Goal: Task Accomplishment & Management: Complete application form

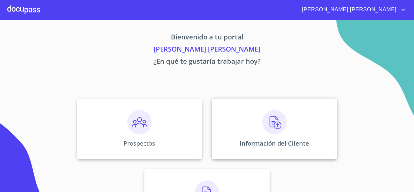
click at [291, 119] on div "Información del Cliente" at bounding box center [274, 128] width 125 height 61
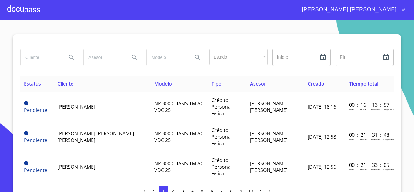
click at [27, 8] on div at bounding box center [23, 9] width 33 height 19
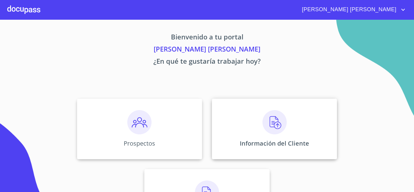
click at [286, 138] on div "Información del Cliente" at bounding box center [274, 128] width 125 height 61
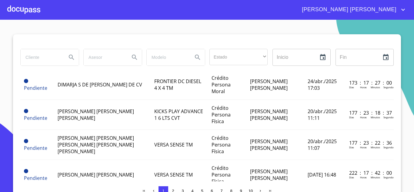
scroll to position [674, 0]
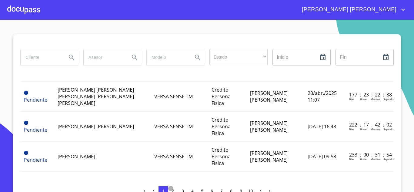
click at [172, 187] on button "2" at bounding box center [173, 191] width 10 height 10
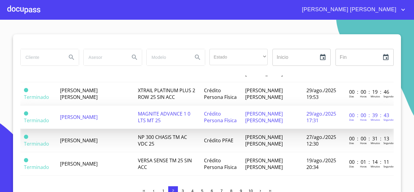
scroll to position [508, 0]
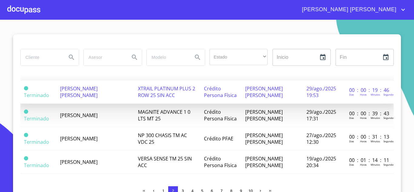
click at [98, 85] on span "[PERSON_NAME] [PERSON_NAME]" at bounding box center [79, 91] width 38 height 13
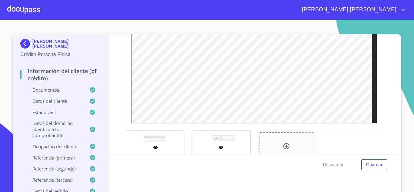
click at [234, 134] on div at bounding box center [221, 147] width 58 height 33
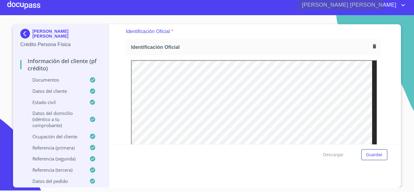
click at [403, 4] on icon "account of current user" at bounding box center [402, 5] width 7 height 7
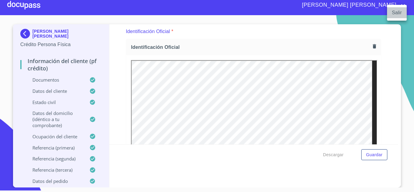
click at [398, 15] on li "Salir" at bounding box center [397, 12] width 20 height 11
